Goal: Contribute content: Add original content to the website for others to see

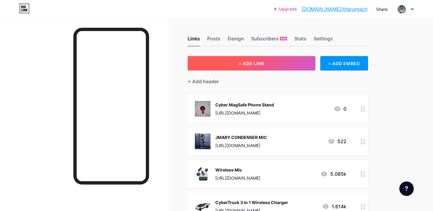
click at [291, 58] on button "+ ADD LINK" at bounding box center [252, 63] width 128 height 14
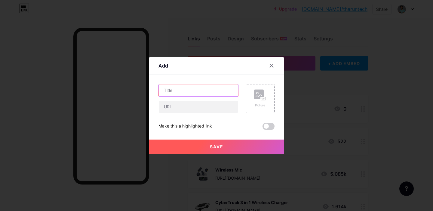
click at [183, 92] on input "text" at bounding box center [198, 90] width 79 height 12
type input "Rain Diffuser"
click at [188, 102] on input "text" at bounding box center [198, 107] width 79 height 12
paste input "[URL][DOMAIN_NAME]"
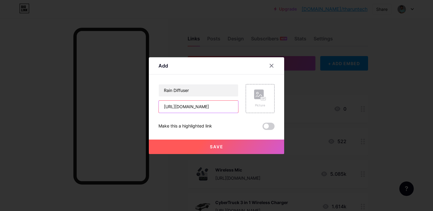
type input "[URL][DOMAIN_NAME]"
click at [260, 96] on rect at bounding box center [259, 94] width 10 height 10
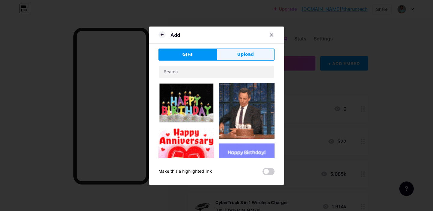
click at [239, 57] on span "Upload" at bounding box center [245, 54] width 17 height 6
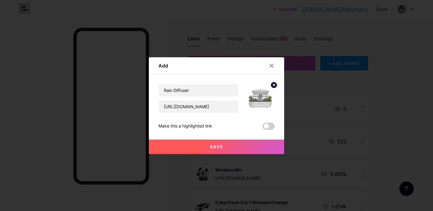
click at [264, 130] on div "Save" at bounding box center [216, 142] width 135 height 24
click at [242, 153] on button "Save" at bounding box center [216, 146] width 135 height 14
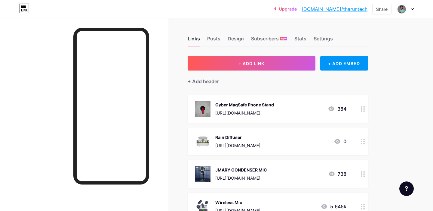
click at [362, 109] on icon at bounding box center [363, 109] width 4 height 6
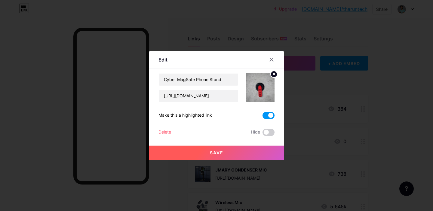
click at [272, 115] on span at bounding box center [269, 115] width 12 height 7
click at [263, 117] on input "checkbox" at bounding box center [263, 117] width 0 height 0
click at [256, 151] on button "Save" at bounding box center [216, 152] width 135 height 14
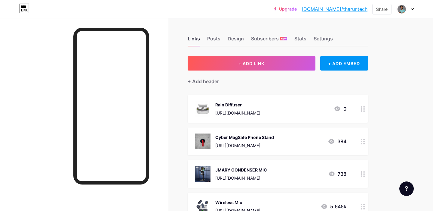
click at [363, 111] on icon at bounding box center [363, 109] width 4 height 6
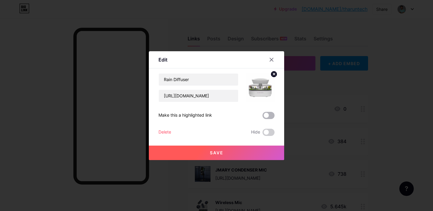
click at [267, 115] on span at bounding box center [269, 115] width 12 height 7
click at [263, 117] on input "checkbox" at bounding box center [263, 117] width 0 height 0
click at [264, 153] on button "Save" at bounding box center [216, 152] width 135 height 14
